Goal: Download file/media

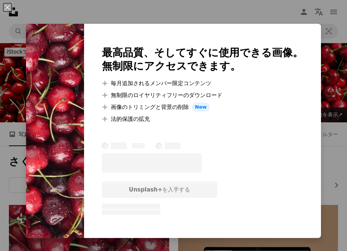
scroll to position [195, 0]
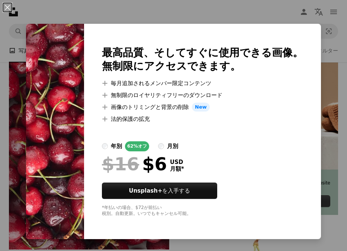
click at [154, 78] on div at bounding box center [202, 76] width 201 height 6
click at [5, 7] on button "An X shape" at bounding box center [7, 7] width 9 height 9
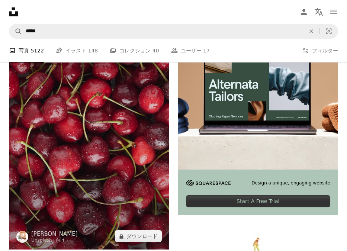
click at [91, 117] on img at bounding box center [89, 129] width 160 height 240
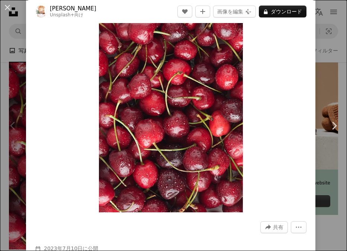
scroll to position [35, 0]
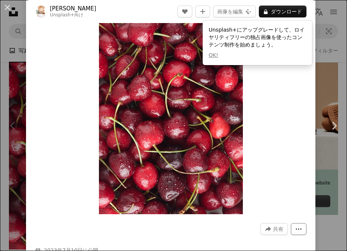
click at [302, 230] on icon "More Actions" at bounding box center [298, 228] width 7 height 7
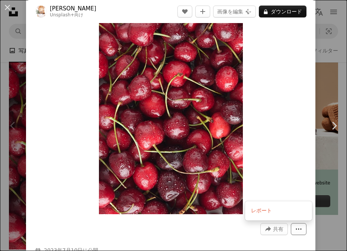
click at [302, 229] on icon "More Actions" at bounding box center [298, 228] width 7 height 7
click at [281, 229] on span "共有" at bounding box center [278, 228] width 10 height 11
click at [216, 11] on dialog "An X shape Chevron left Chevron right [PERSON_NAME] Unsplash+ 向け A heart A plus…" at bounding box center [173, 125] width 347 height 251
click at [210, 11] on button "A plus sign" at bounding box center [202, 12] width 15 height 12
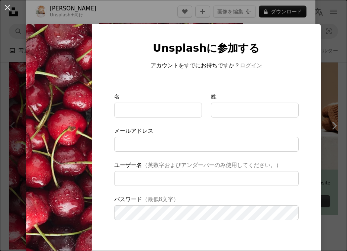
click at [9, 5] on button "An X shape" at bounding box center [7, 7] width 9 height 9
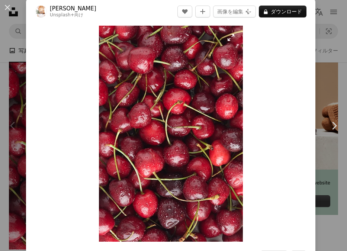
scroll to position [6, 0]
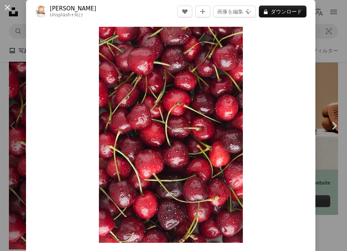
click at [9, 5] on button "An X shape" at bounding box center [7, 7] width 9 height 9
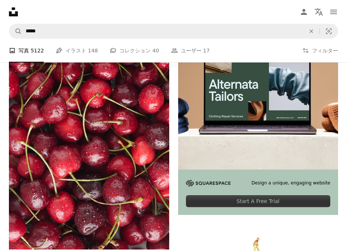
scroll to position [346, 0]
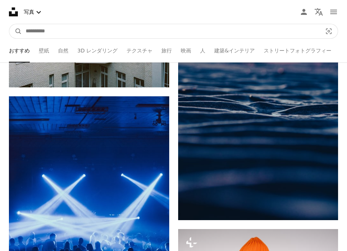
click at [91, 30] on input "サイト内でビジュアルを探す" at bounding box center [171, 31] width 298 height 14
